Goal: Task Accomplishment & Management: Manage account settings

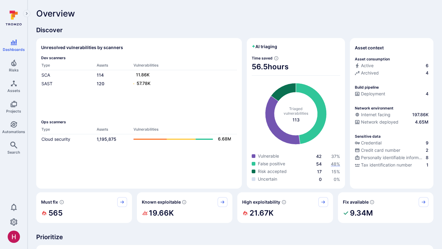
click at [336, 164] on span "48 %" at bounding box center [335, 163] width 9 height 5
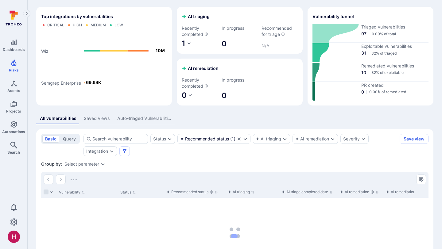
scroll to position [75, 0]
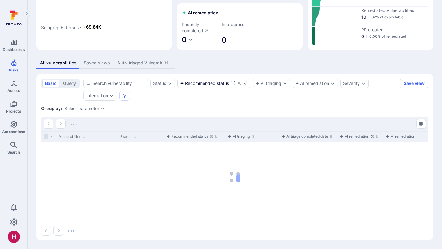
click at [355, 109] on div "Group by: Select parameter" at bounding box center [234, 109] width 387 height 6
click at [351, 98] on div "Status Recommended status ( 1 ) AI triaging AI remediation Severity Integration" at bounding box center [239, 90] width 313 height 22
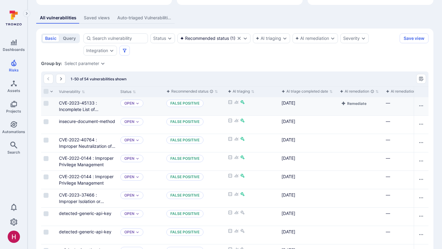
scroll to position [119, 0]
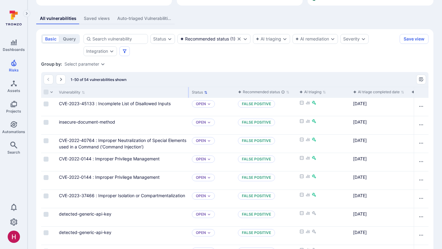
drag, startPoint x: 117, startPoint y: 92, endPoint x: 188, endPoint y: 95, distance: 71.5
click at [188, 95] on div at bounding box center [188, 92] width 1 height 11
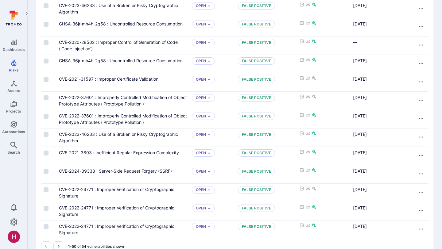
scroll to position [914, 0]
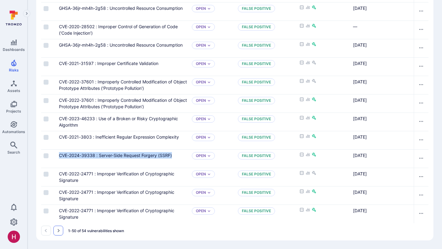
click at [58, 231] on icon "Go to the next page" at bounding box center [59, 230] width 2 height 3
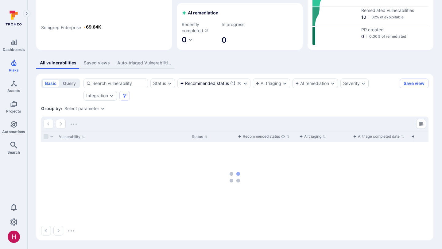
scroll to position [75, 0]
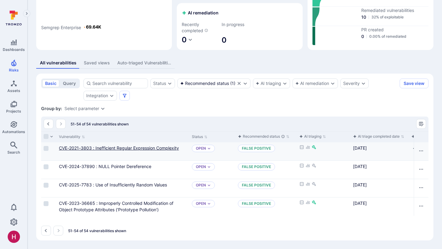
click at [170, 148] on link "CVE-2021-3803 : Inefficient Regular Expression Complexity" at bounding box center [119, 147] width 120 height 5
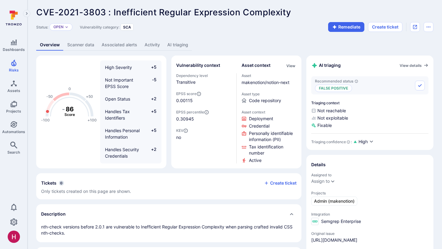
scroll to position [2, 0]
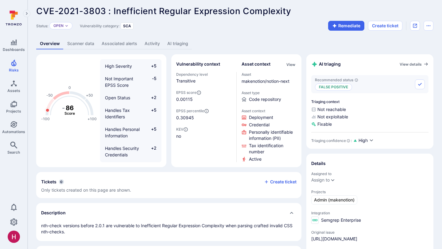
drag, startPoint x: 177, startPoint y: 42, endPoint x: 189, endPoint y: 45, distance: 11.9
click at [177, 42] on link "AI triaging" at bounding box center [177, 43] width 28 height 11
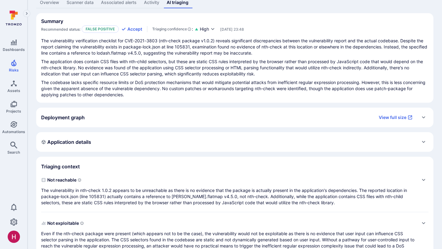
scroll to position [70, 0]
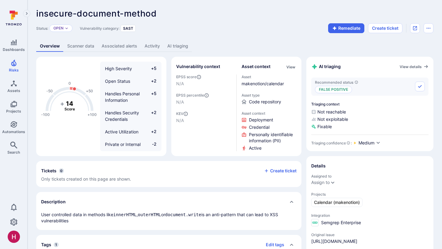
click at [175, 48] on link "AI triaging" at bounding box center [177, 45] width 28 height 11
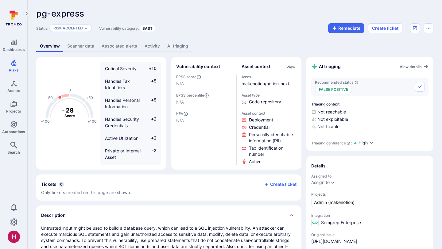
click at [173, 43] on link "AI triaging" at bounding box center [177, 45] width 28 height 11
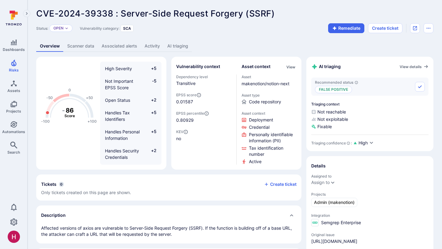
click at [170, 47] on link "AI triaging" at bounding box center [177, 45] width 28 height 11
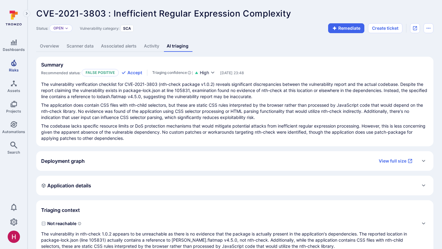
click at [13, 69] on span "Risks" at bounding box center [14, 70] width 10 height 5
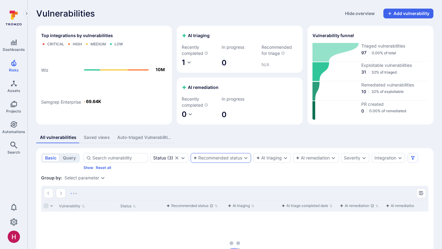
click at [239, 157] on div "Recommended status" at bounding box center [217, 158] width 49 height 5
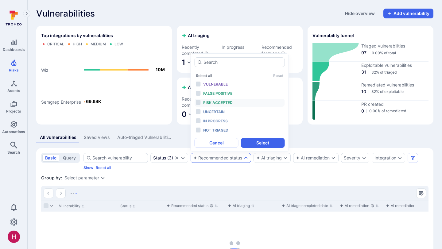
click at [223, 104] on span "Risk accepted" at bounding box center [217, 102] width 29 height 5
click at [263, 144] on button "Select" at bounding box center [263, 143] width 44 height 10
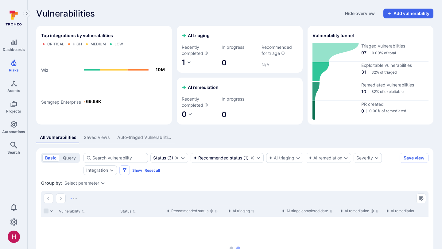
click at [260, 178] on section "basic query Status ( 3 ) Recommended status ( 1 ) AI triaging AI remediation Se…" at bounding box center [234, 231] width 397 height 167
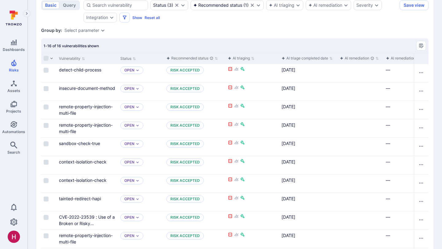
scroll to position [160, 0]
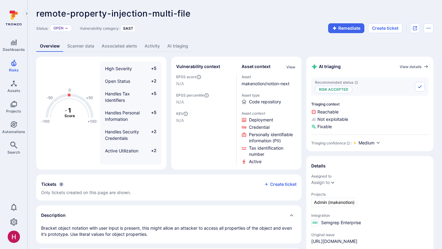
click at [177, 48] on link "AI triaging" at bounding box center [177, 45] width 28 height 11
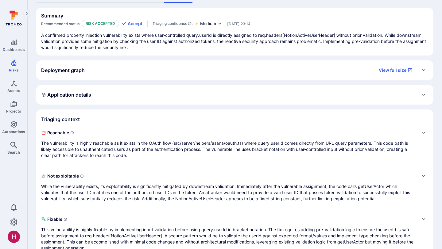
scroll to position [65, 0]
